Goal: Find specific page/section: Find specific page/section

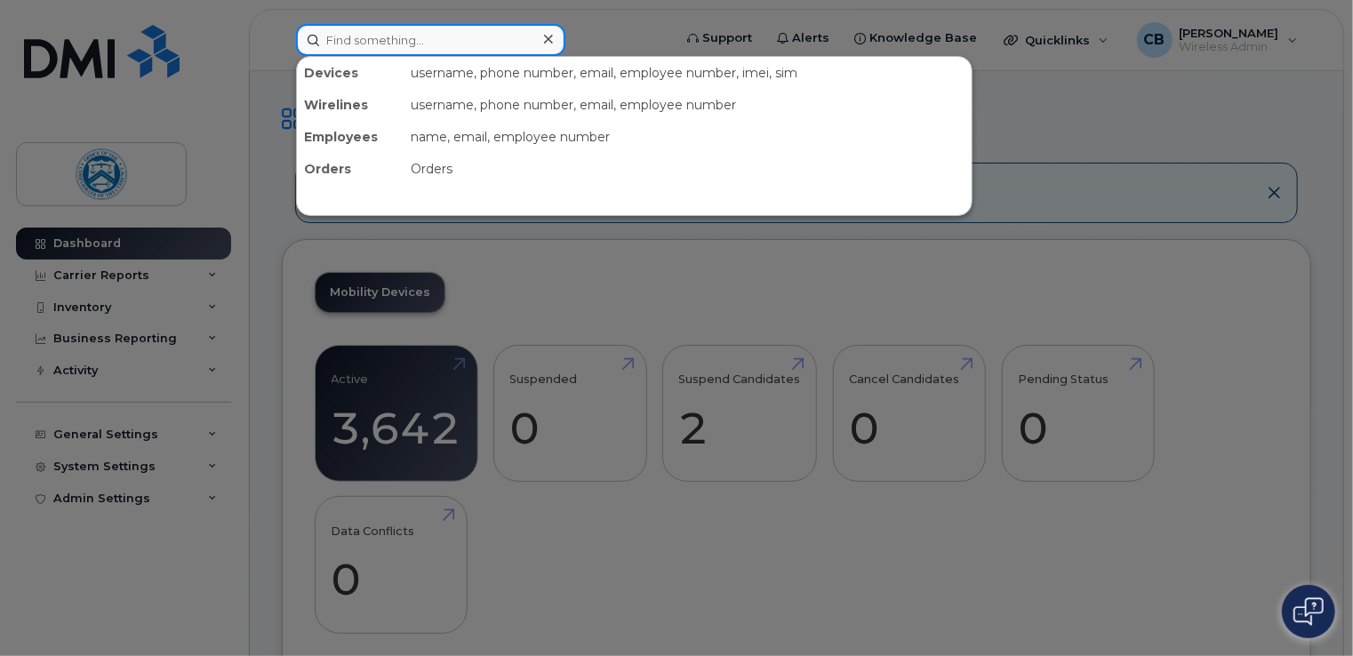
click at [478, 48] on input at bounding box center [430, 40] width 269 height 32
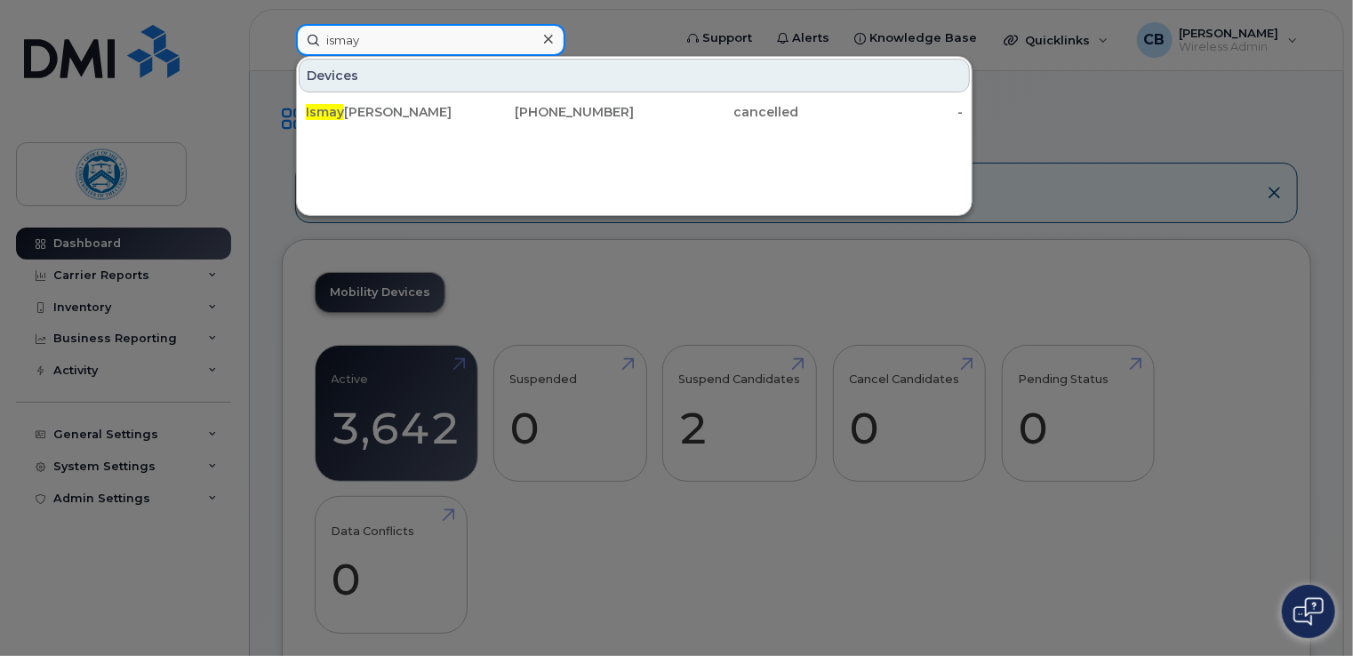
type input "ismay"
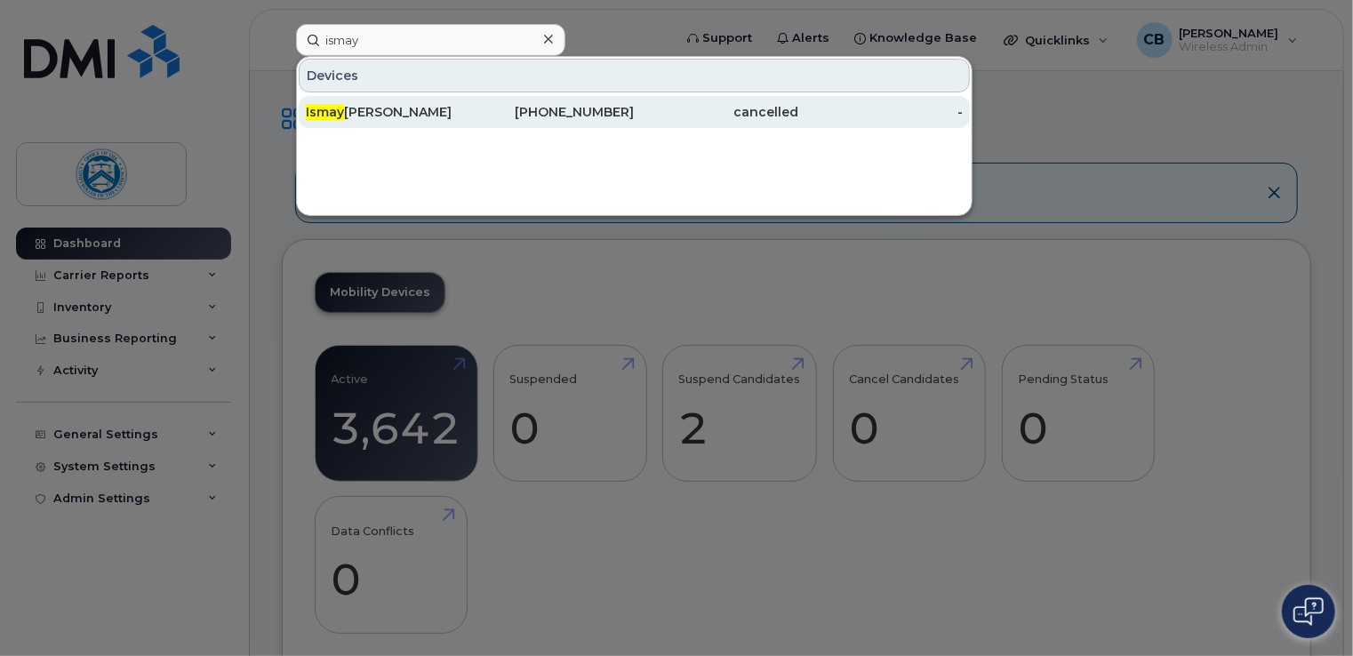
click at [380, 113] on div "Ismay Vidal" at bounding box center [388, 112] width 164 height 18
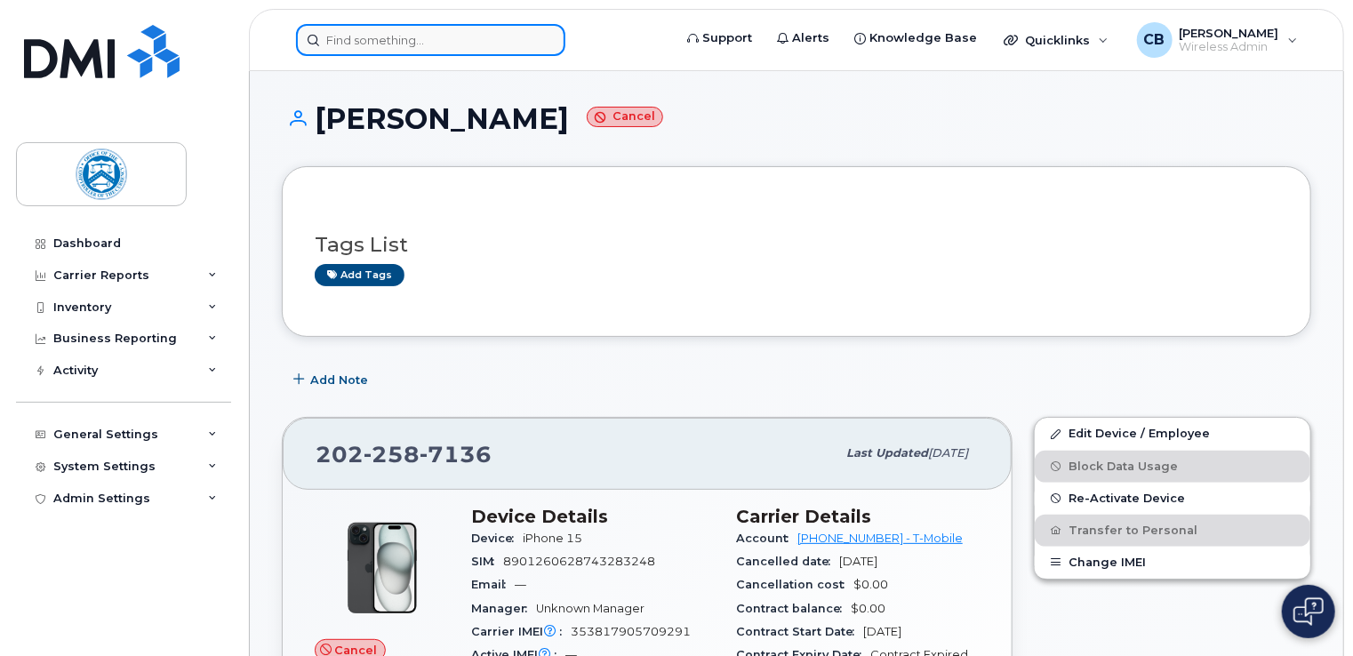
click at [436, 41] on input at bounding box center [430, 40] width 269 height 32
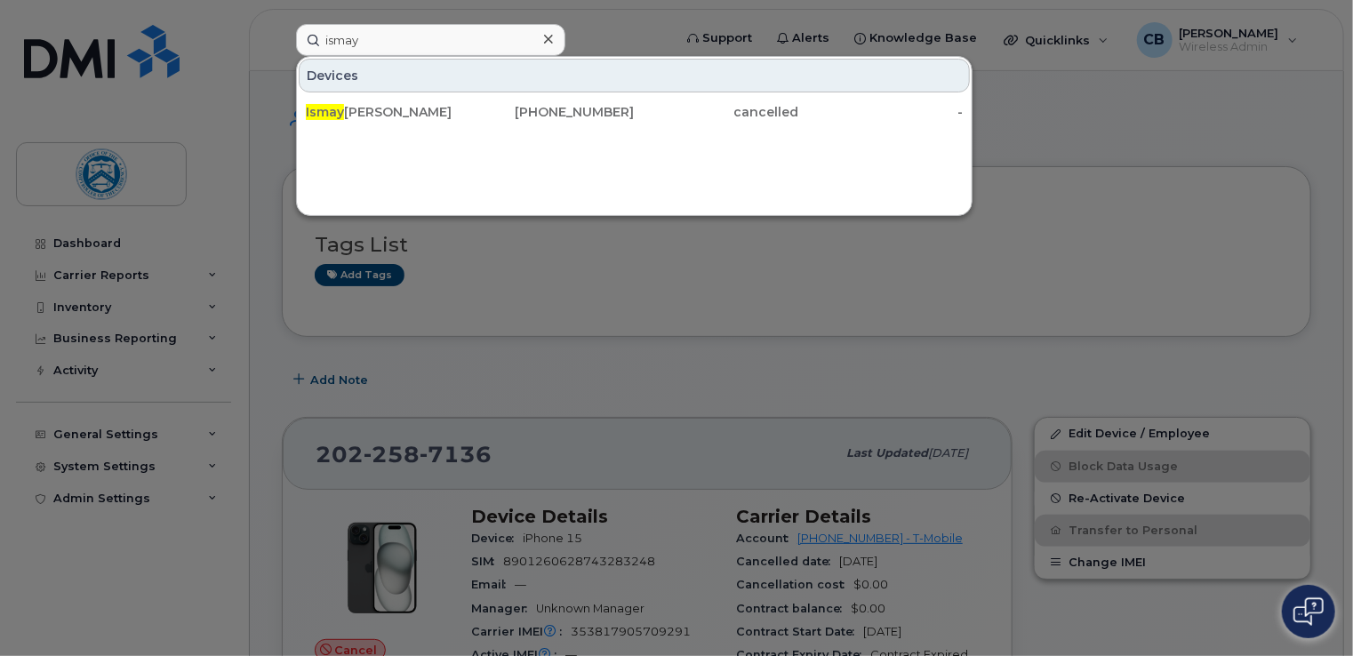
click at [1088, 126] on div at bounding box center [676, 328] width 1353 height 656
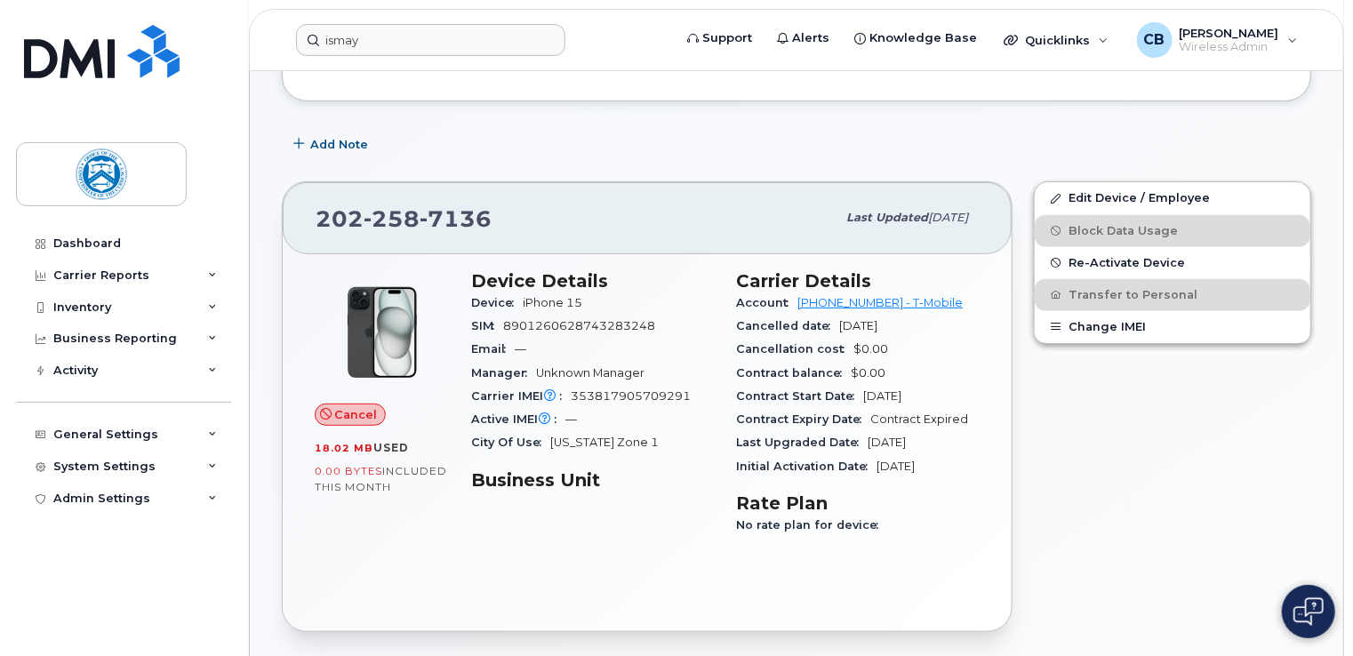
scroll to position [267, 0]
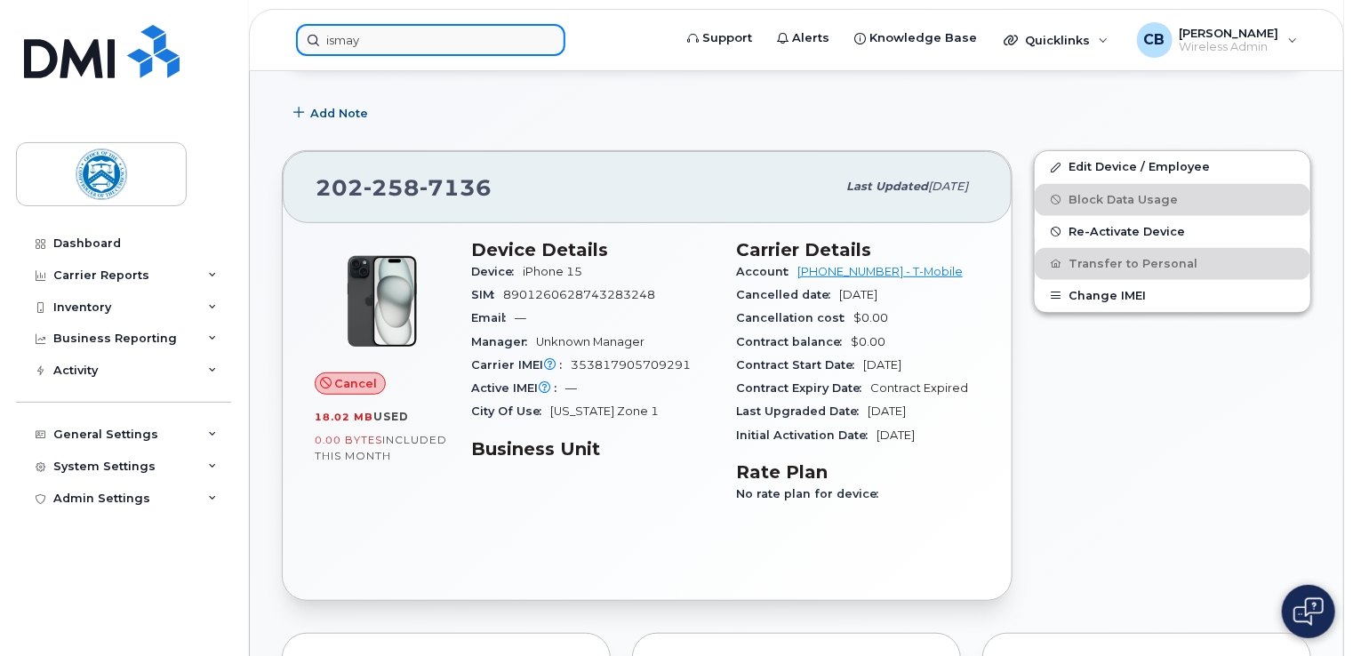
click at [363, 44] on input "ismay" at bounding box center [430, 40] width 269 height 32
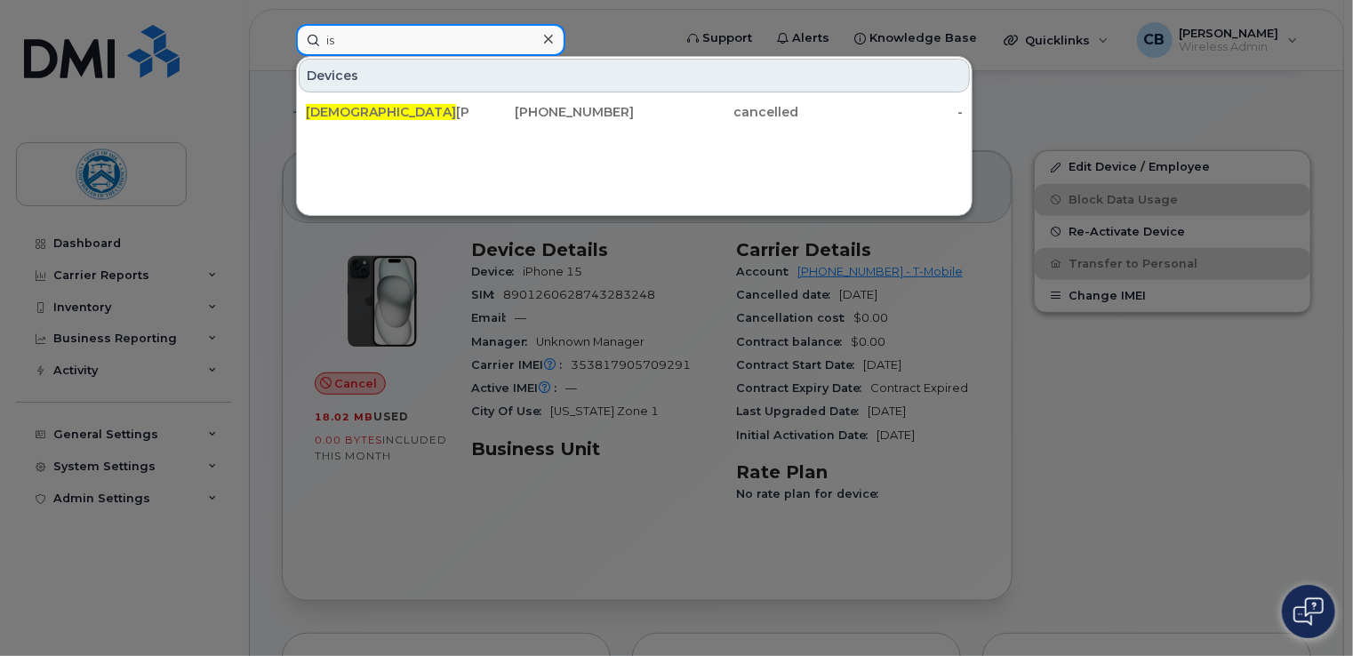
type input "i"
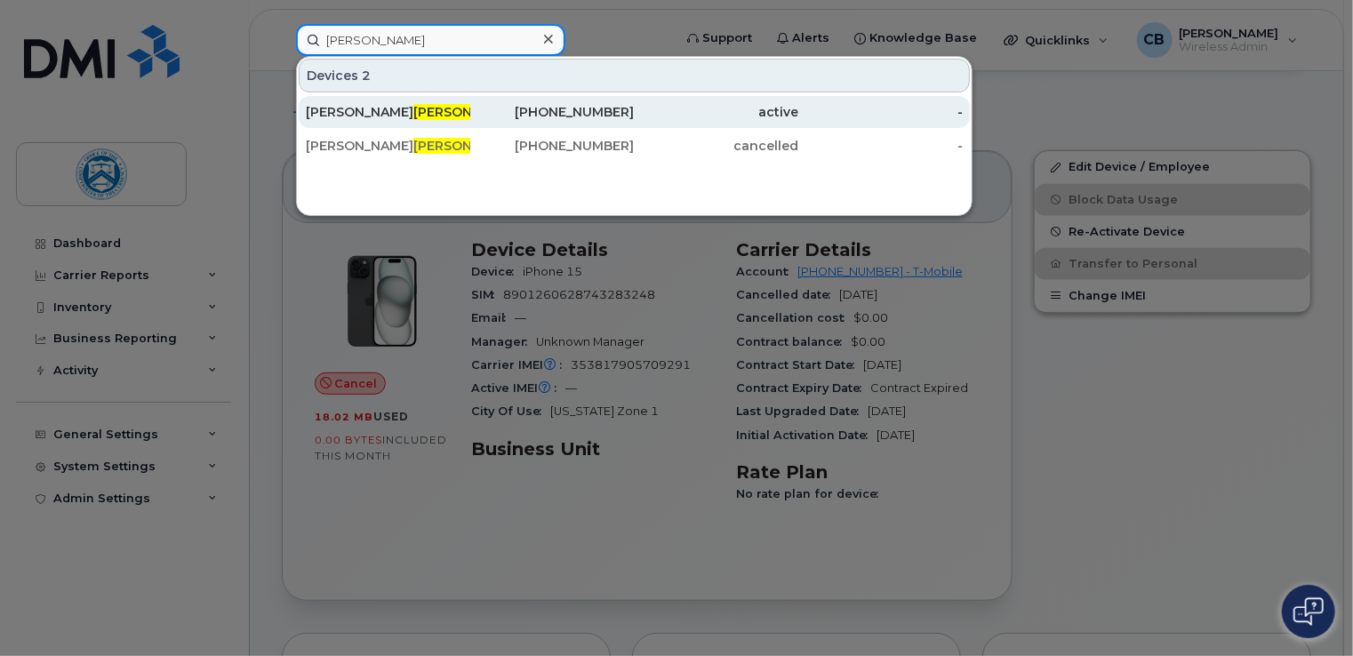
type input "bemis"
click at [460, 108] on div "CHRISTOPHER BEMIS" at bounding box center [388, 112] width 164 height 18
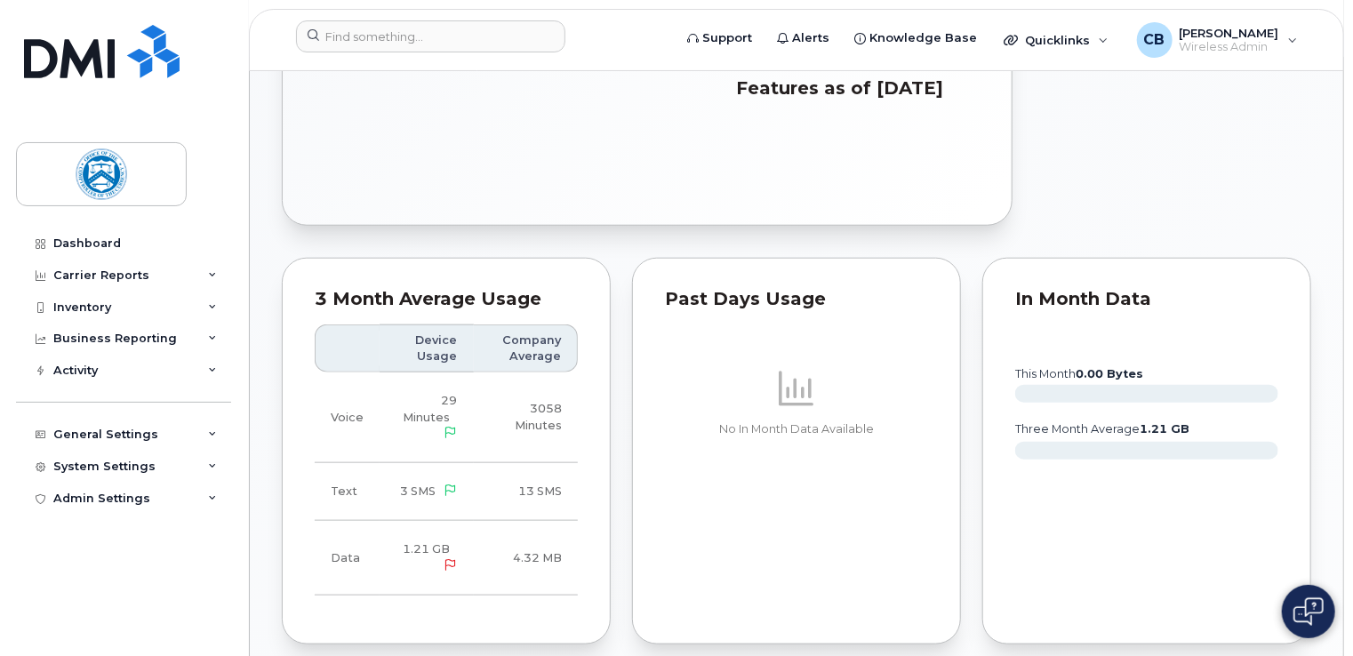
scroll to position [747, 0]
click at [1071, 310] on div "In Month Data" at bounding box center [1146, 301] width 263 height 18
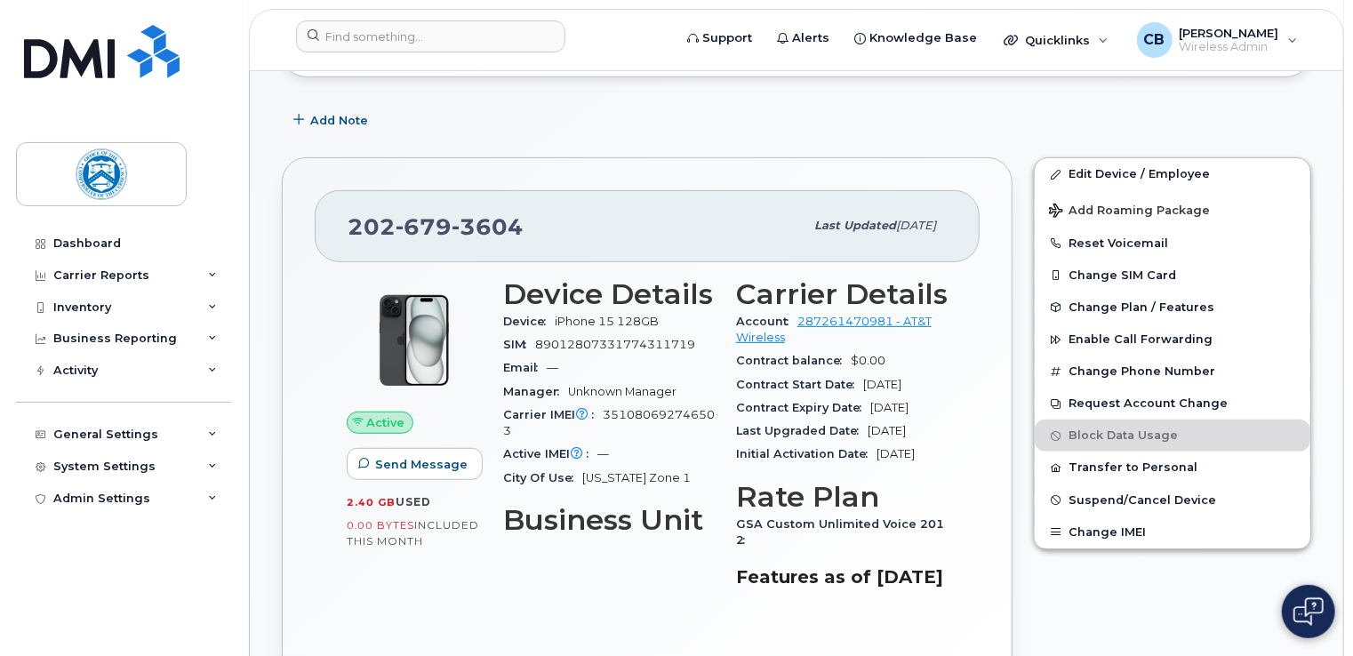
scroll to position [267, 0]
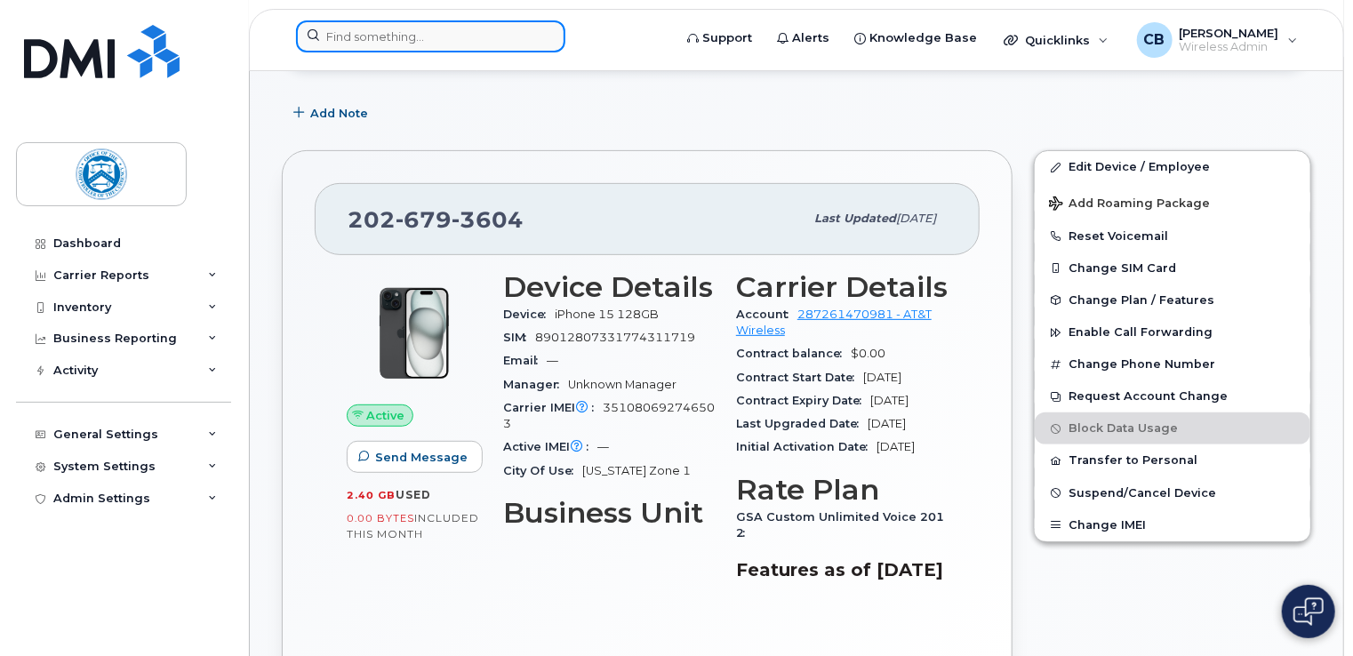
click at [398, 46] on input at bounding box center [430, 36] width 269 height 32
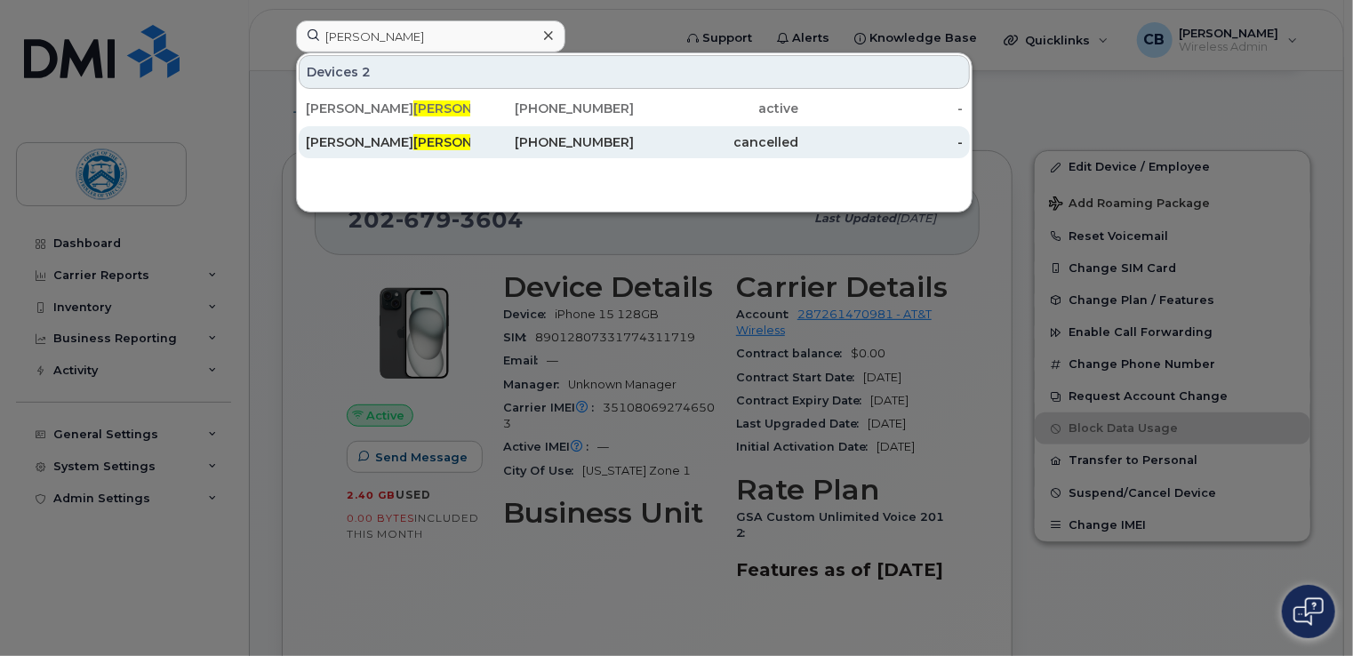
click at [352, 139] on div "Christopher Bemis" at bounding box center [388, 142] width 164 height 18
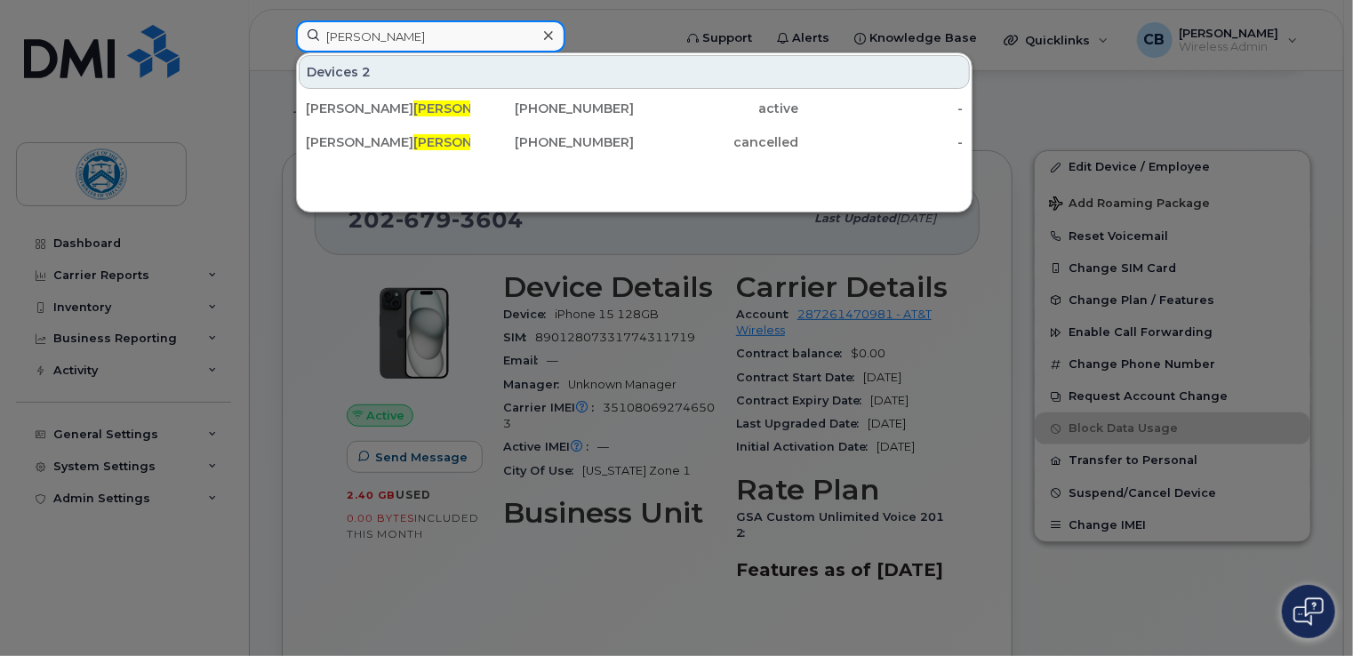
click at [396, 44] on input "bemis" at bounding box center [430, 36] width 269 height 32
type input "b"
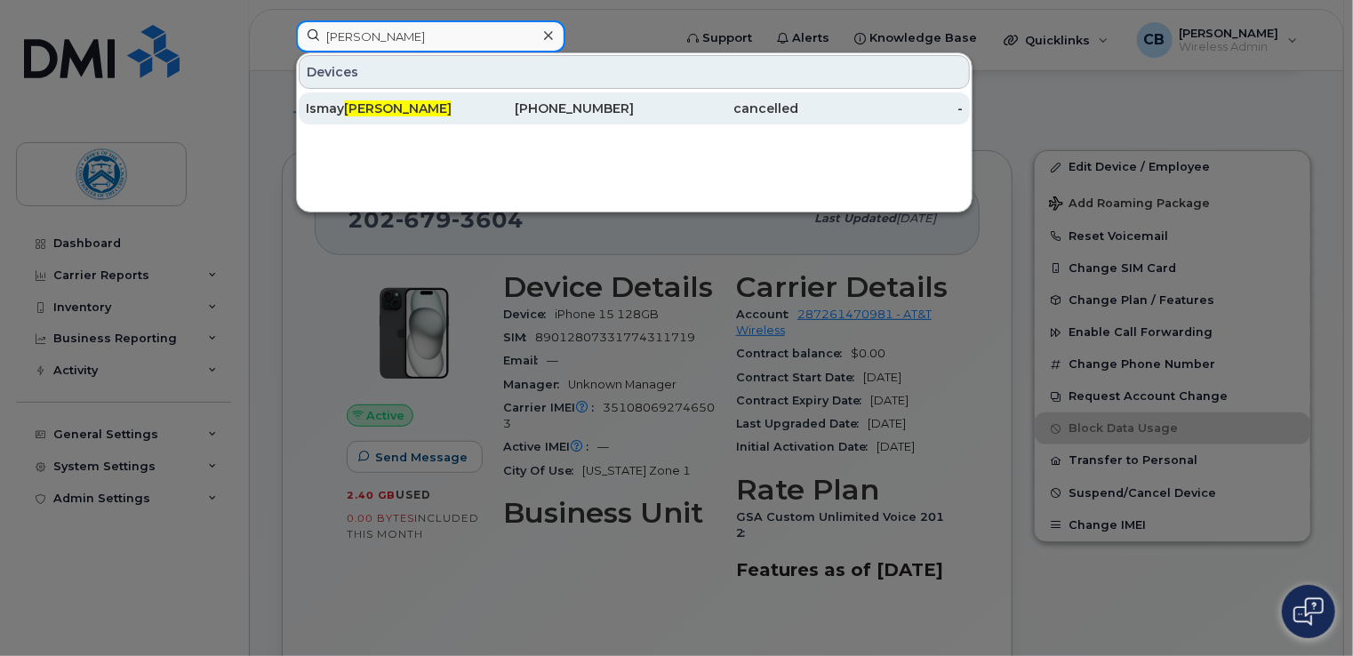
type input "[PERSON_NAME]"
click at [363, 109] on span "[PERSON_NAME]" at bounding box center [398, 108] width 108 height 16
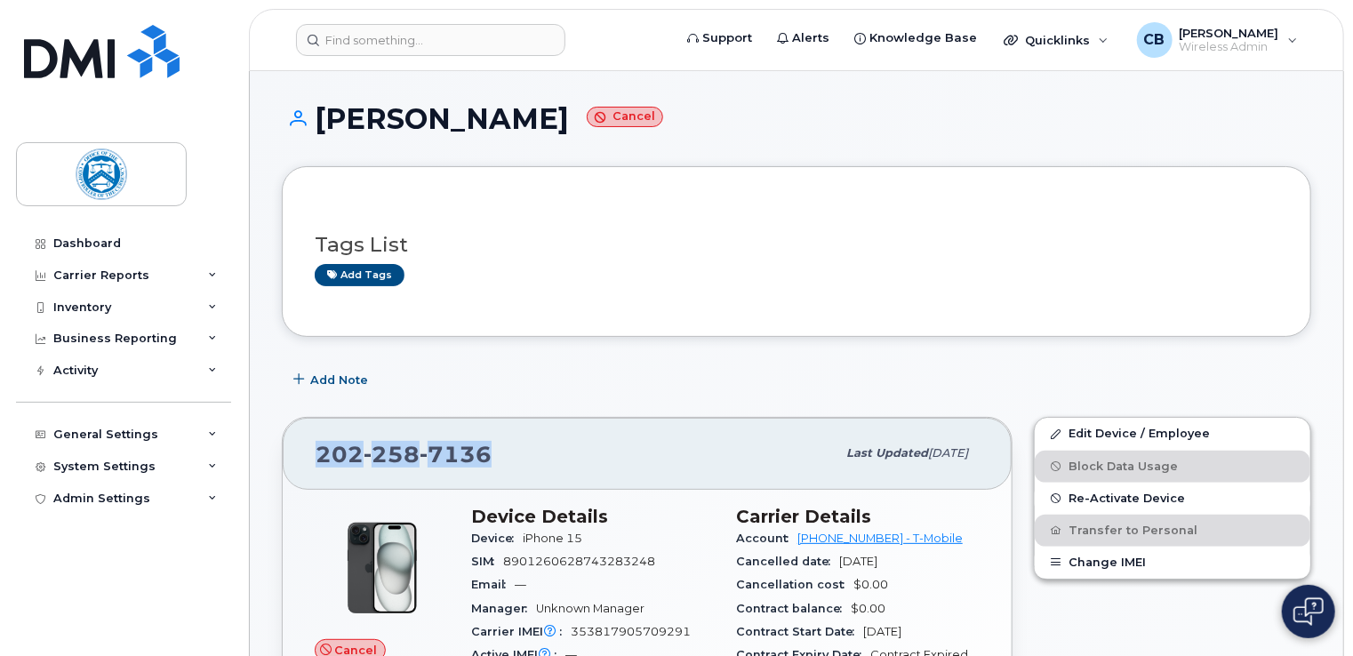
drag, startPoint x: 487, startPoint y: 447, endPoint x: 306, endPoint y: 436, distance: 181.7
click at [306, 436] on div "[PHONE_NUMBER] Last updated [DATE]" at bounding box center [647, 453] width 729 height 71
drag, startPoint x: 306, startPoint y: 436, endPoint x: 406, endPoint y: 452, distance: 101.7
copy span "[PHONE_NUMBER]"
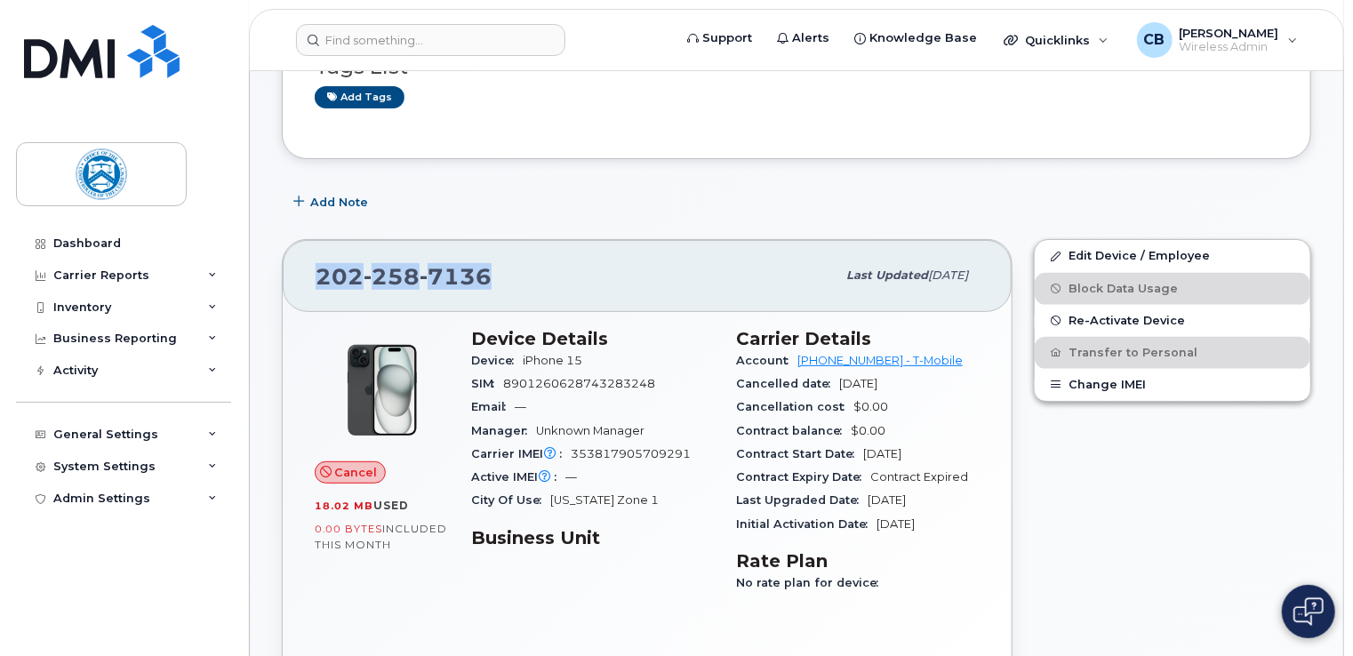
scroll to position [267, 0]
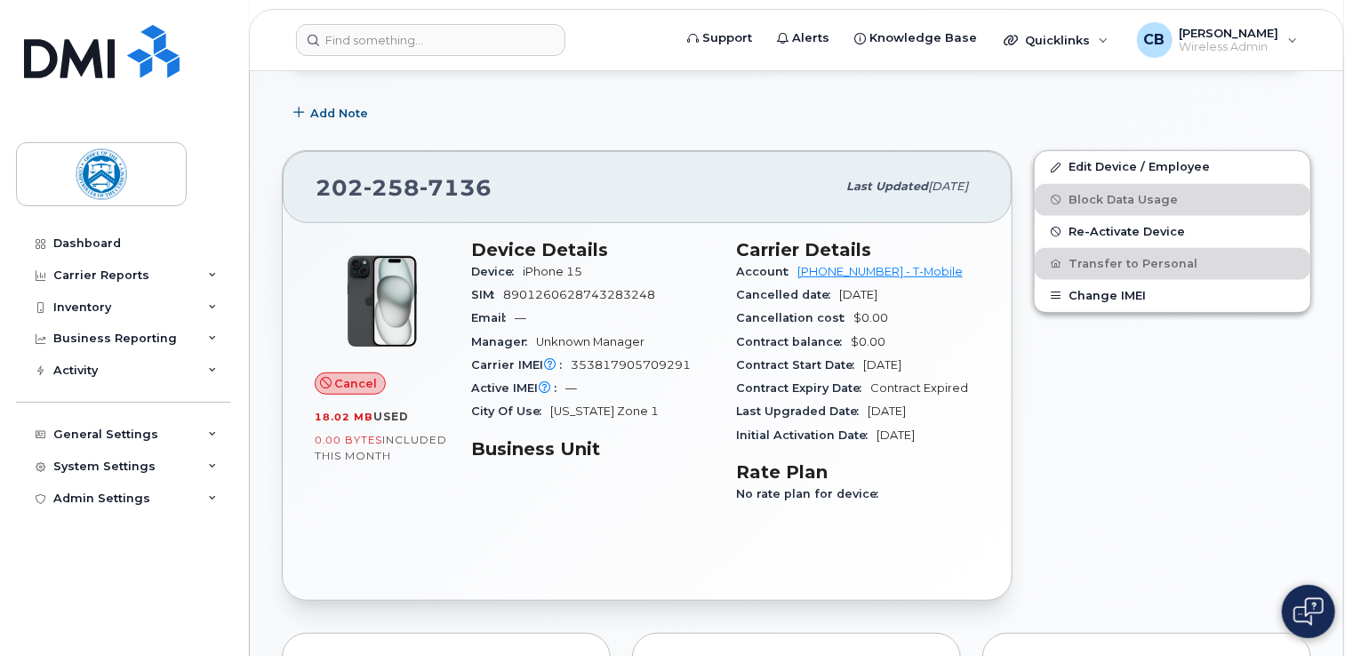
click at [1075, 504] on div "Edit Device / Employee Block Data Usage Re-Activate Device Transfer to Personal…" at bounding box center [1172, 376] width 299 height 472
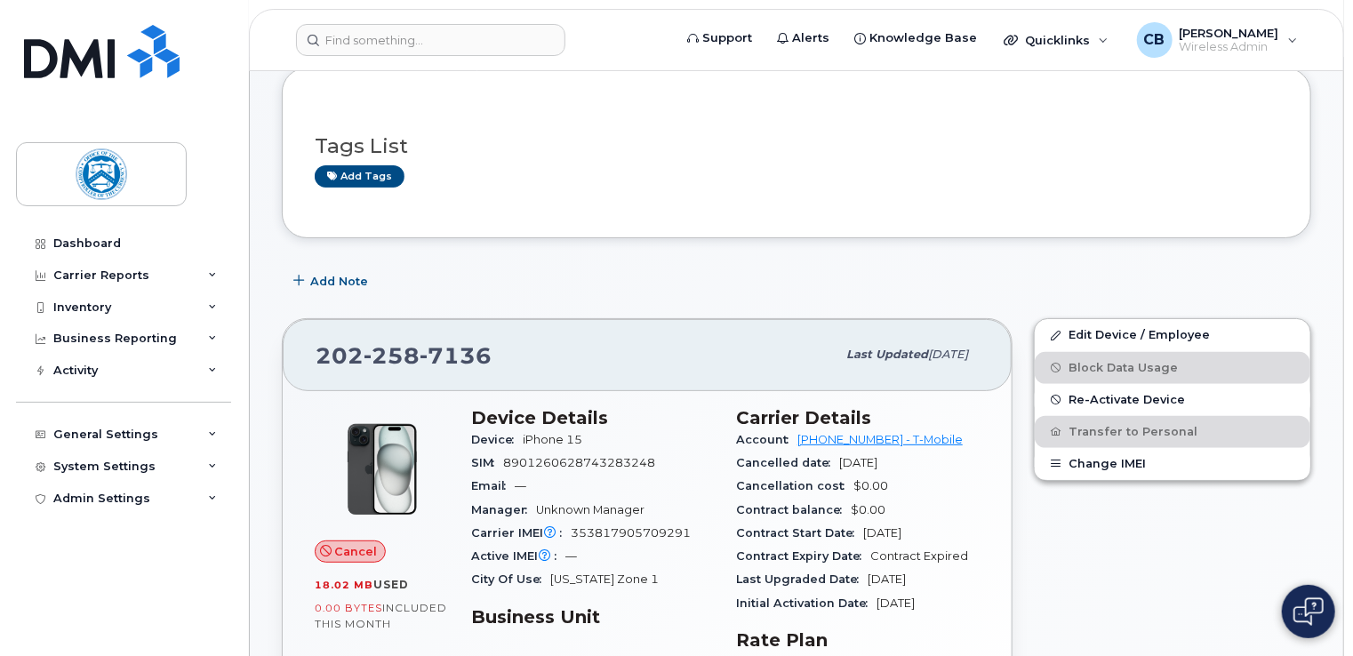
scroll to position [0, 0]
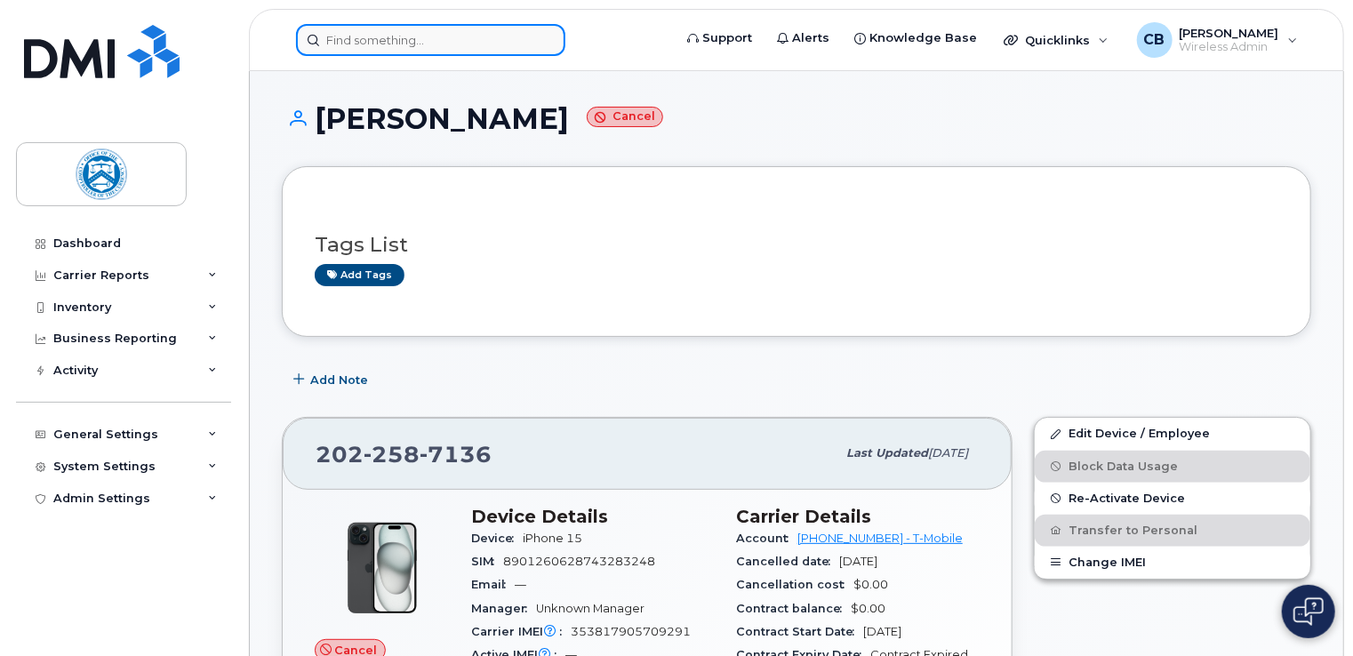
click at [367, 41] on input at bounding box center [430, 40] width 269 height 32
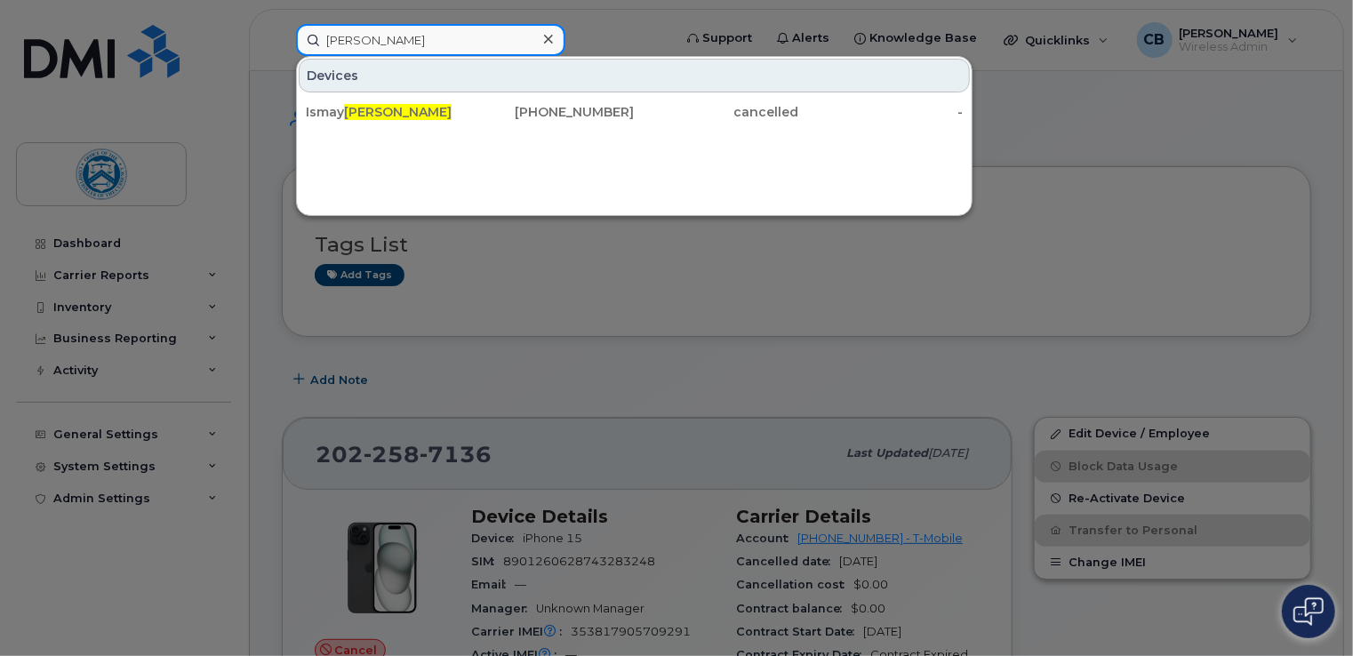
type input "[PERSON_NAME]"
click at [814, 272] on div at bounding box center [676, 328] width 1353 height 656
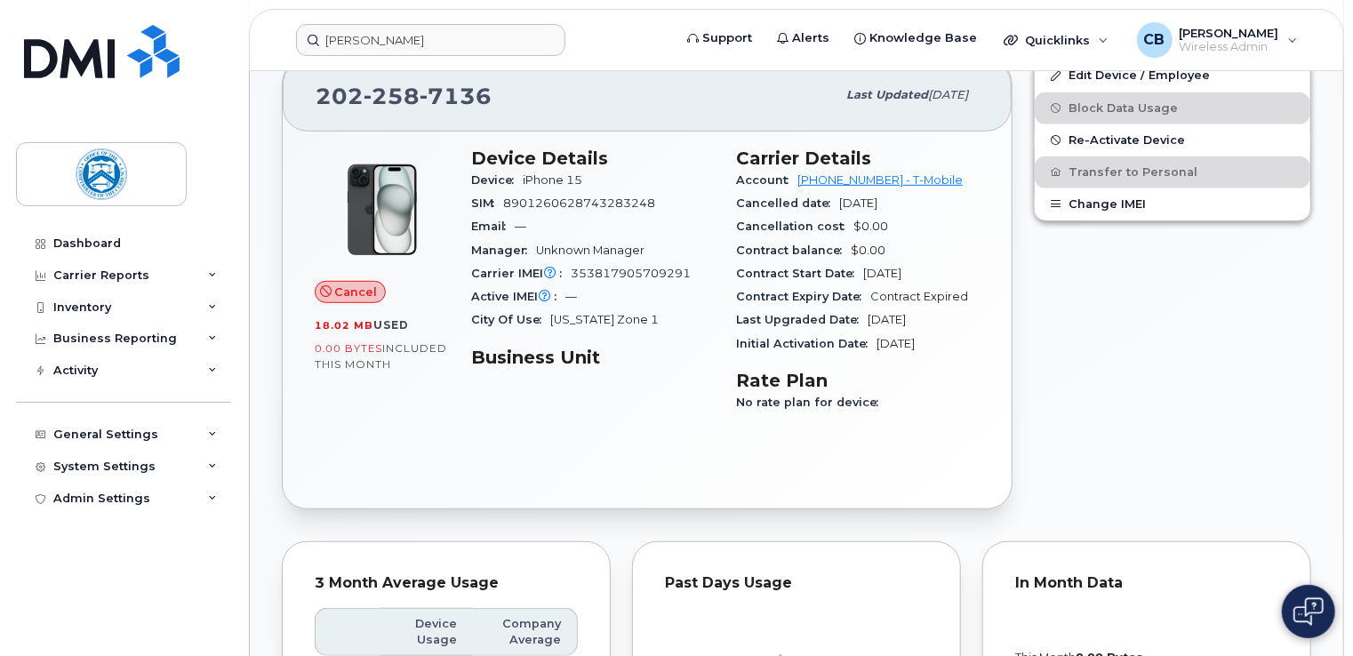
scroll to position [356, 0]
